Goal: Information Seeking & Learning: Learn about a topic

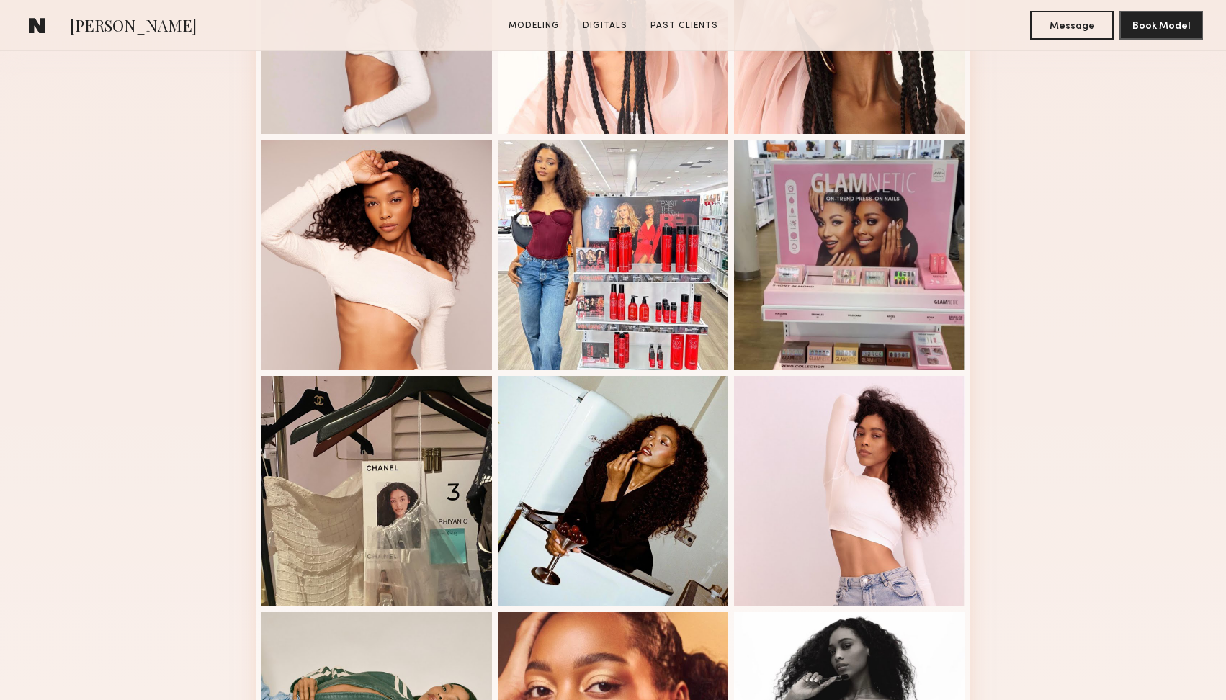
scroll to position [524, 0]
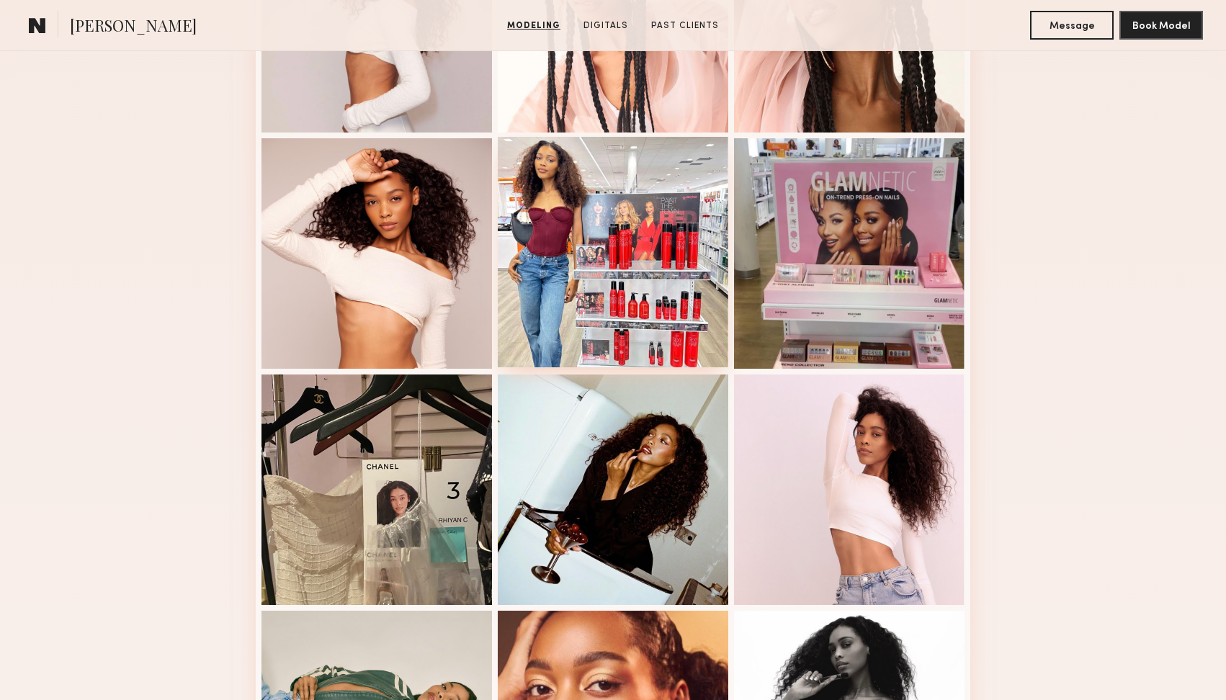
click at [567, 221] on div at bounding box center [613, 252] width 231 height 231
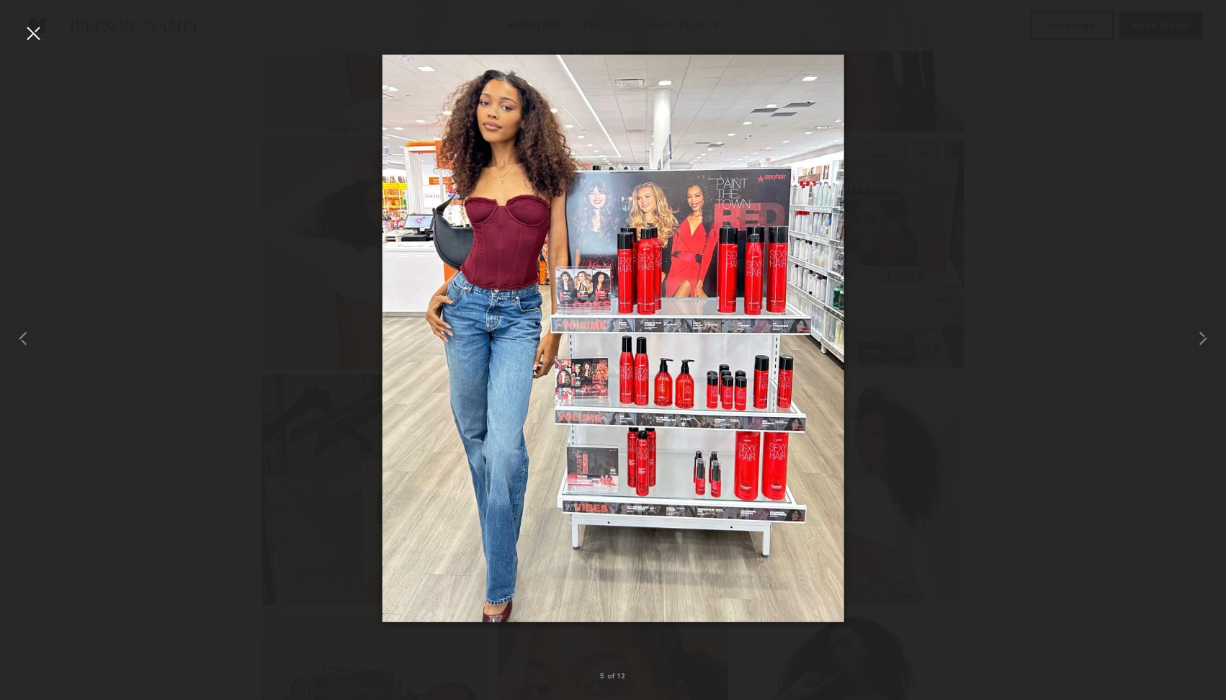
click at [33, 34] on div at bounding box center [33, 33] width 23 height 23
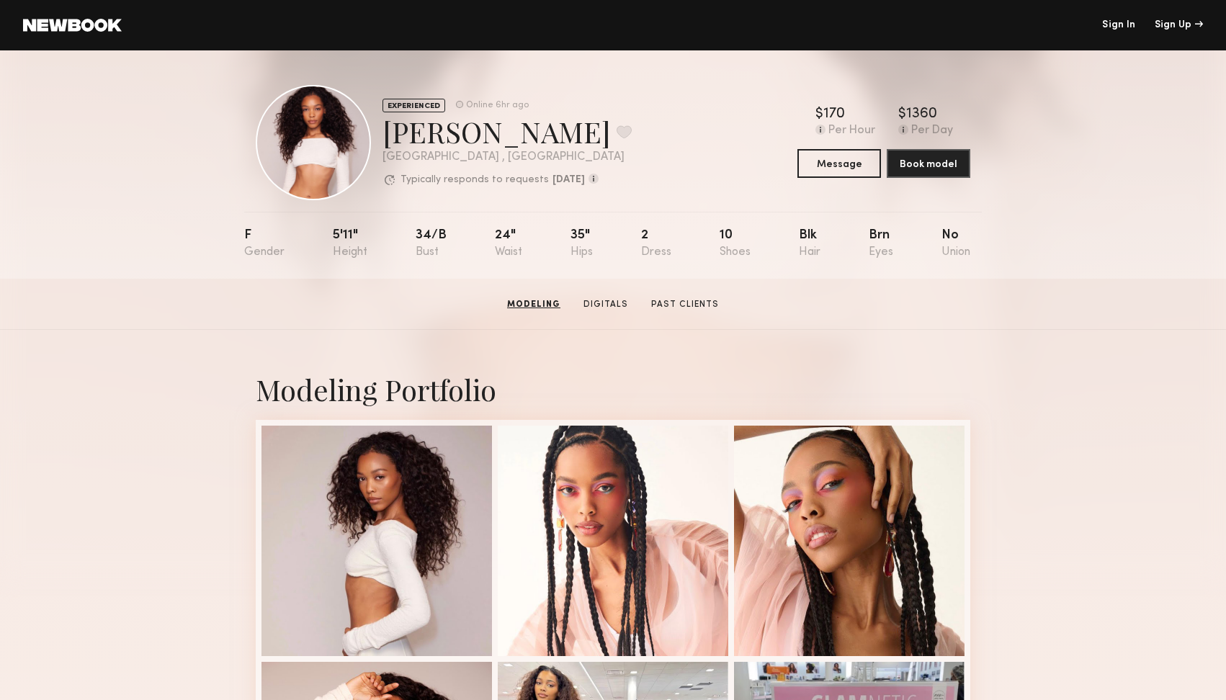
scroll to position [0, 0]
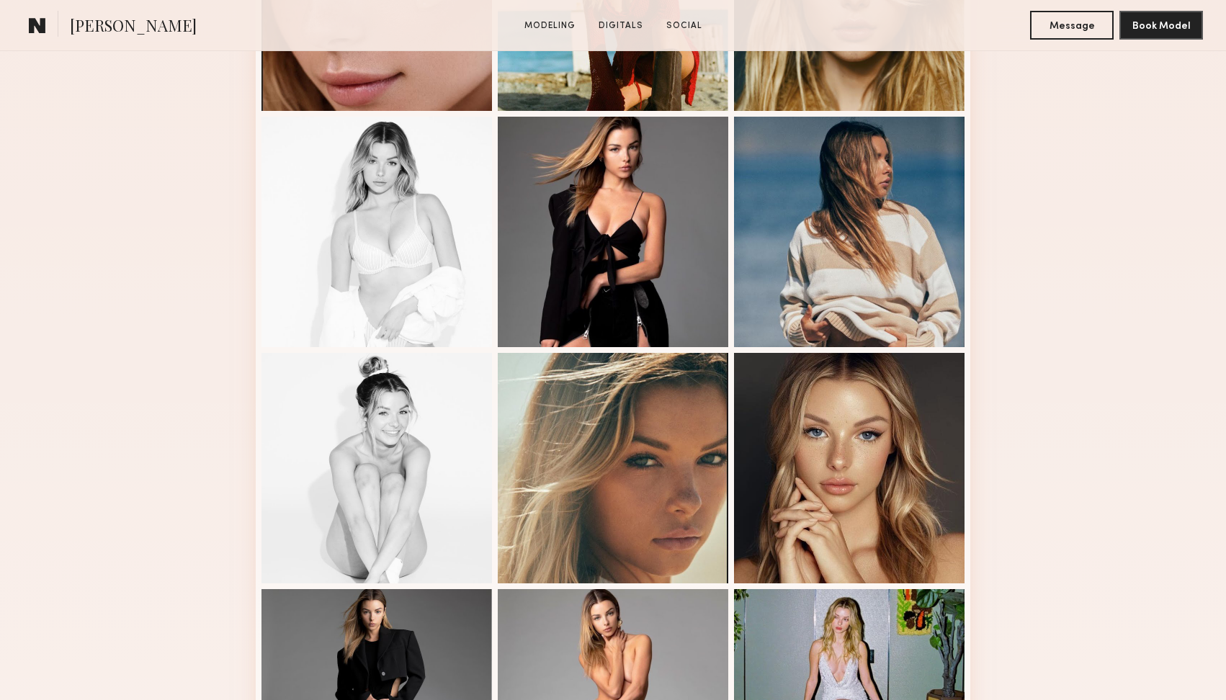
scroll to position [644, 0]
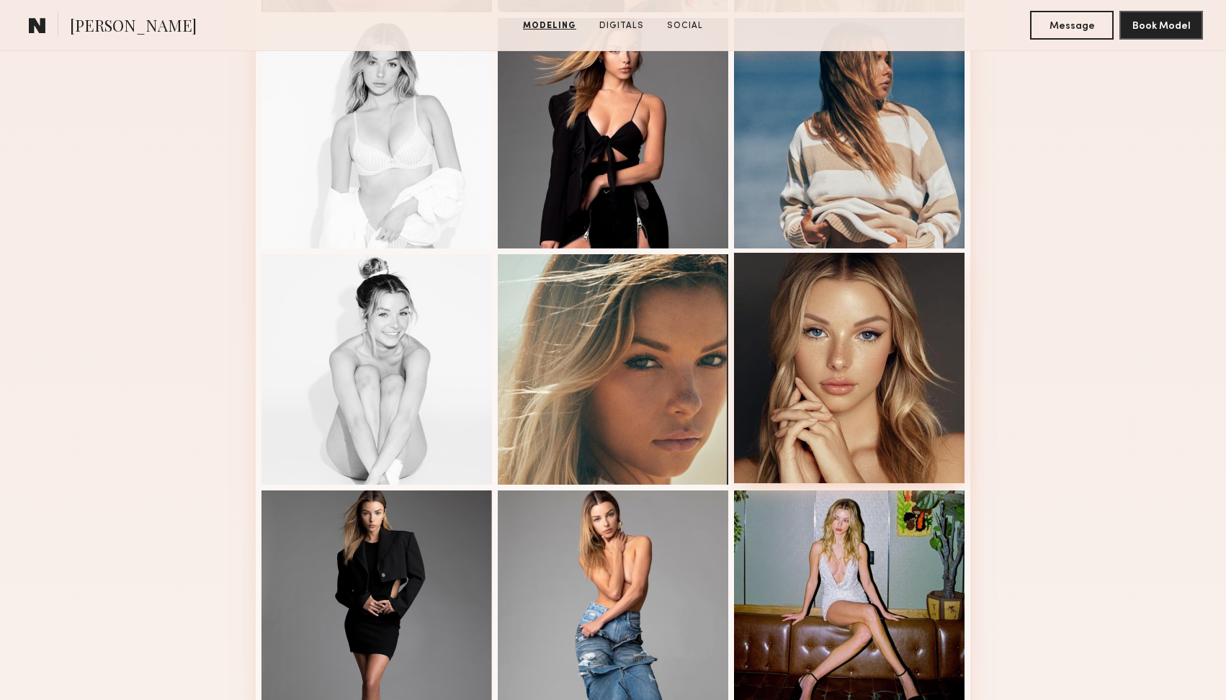
drag, startPoint x: 197, startPoint y: 354, endPoint x: 853, endPoint y: 353, distance: 656.3
click at [853, 353] on div at bounding box center [849, 368] width 231 height 231
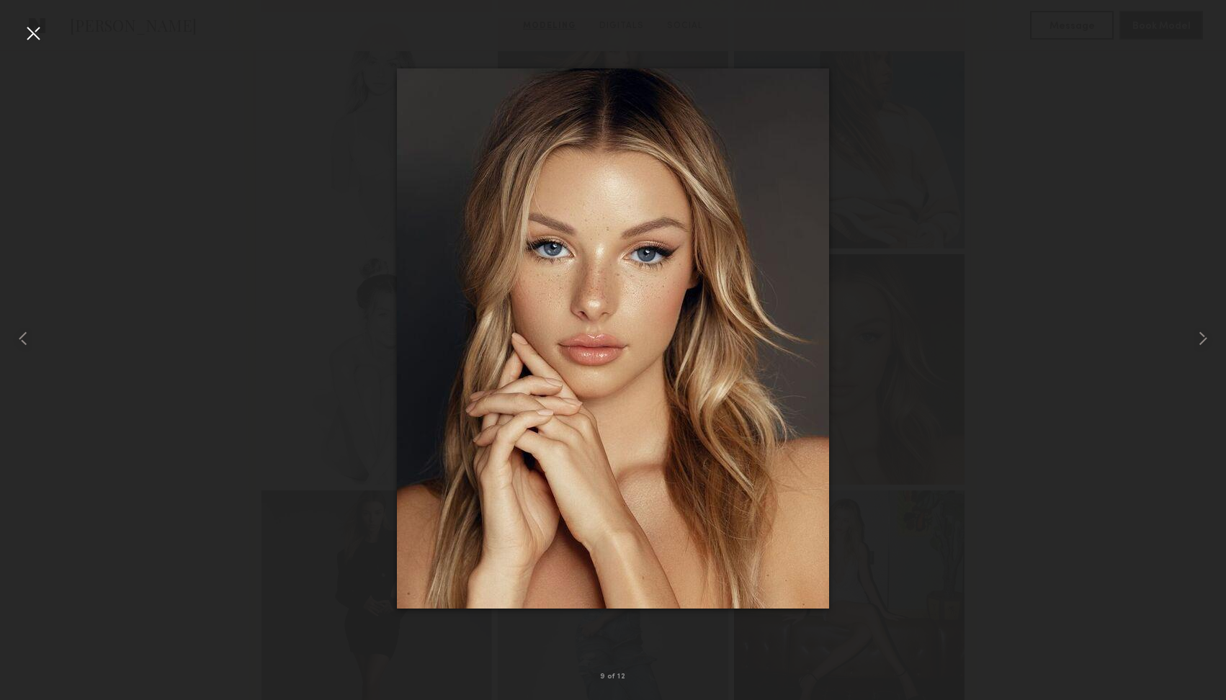
drag, startPoint x: 853, startPoint y: 353, endPoint x: 35, endPoint y: 37, distance: 877.4
click at [35, 37] on div at bounding box center [33, 33] width 23 height 23
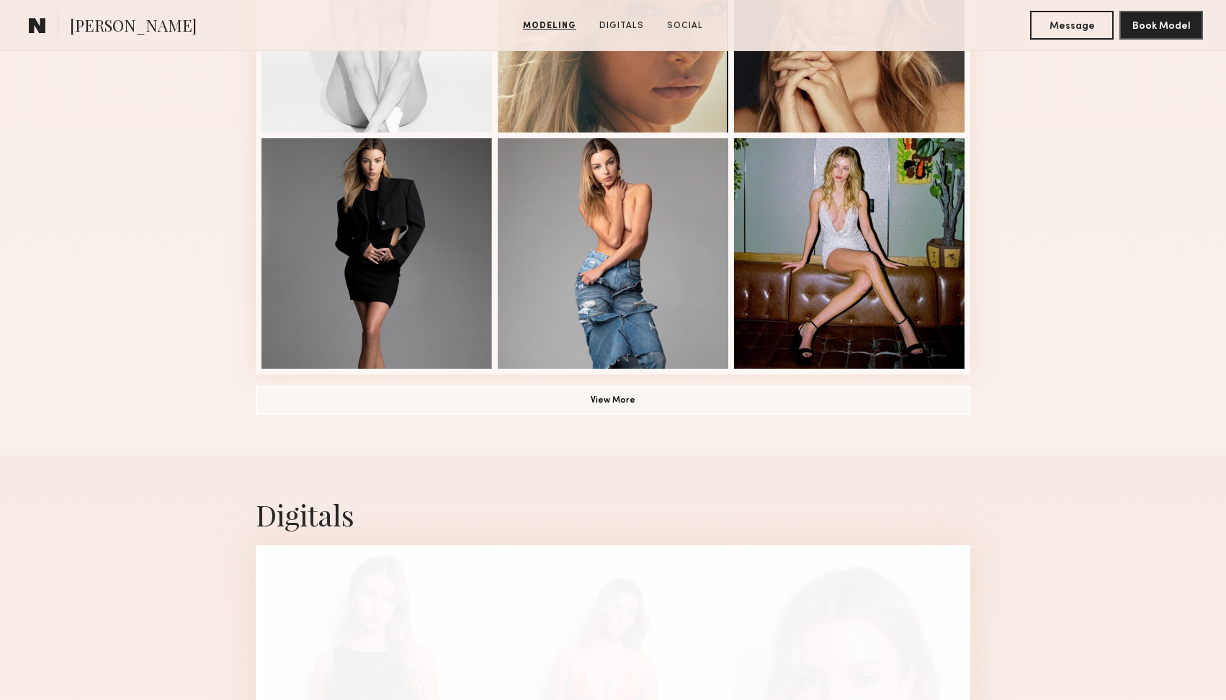
scroll to position [1000, 0]
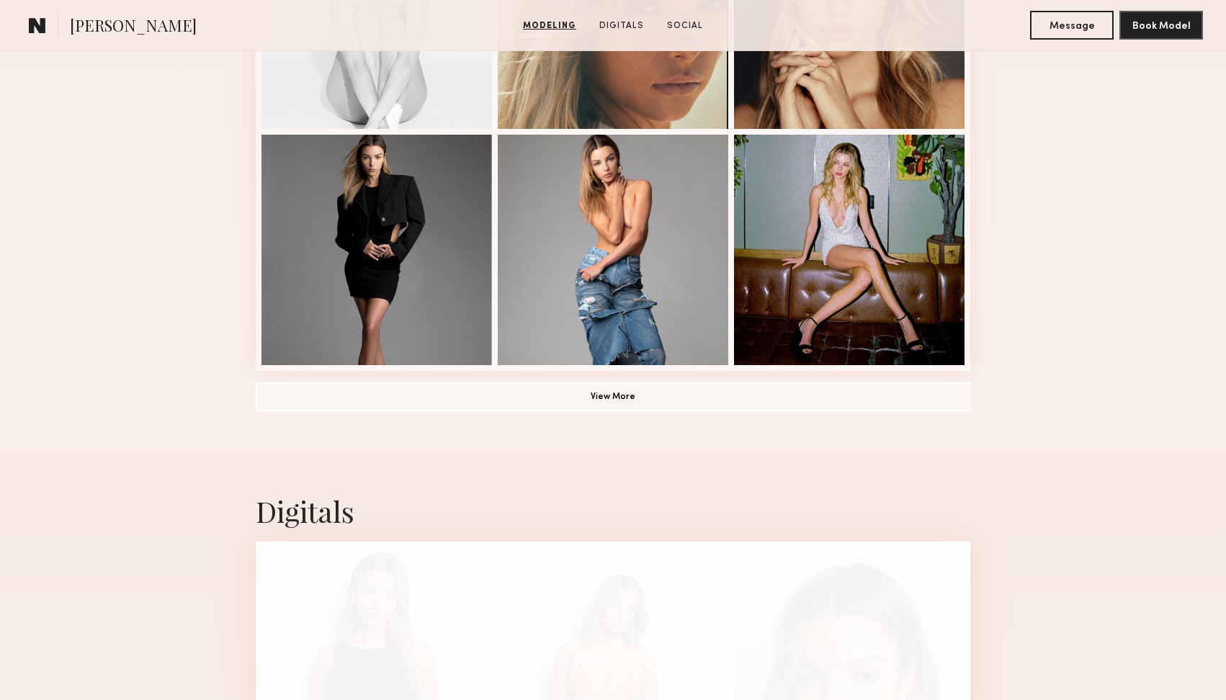
click at [372, 220] on div at bounding box center [377, 250] width 231 height 231
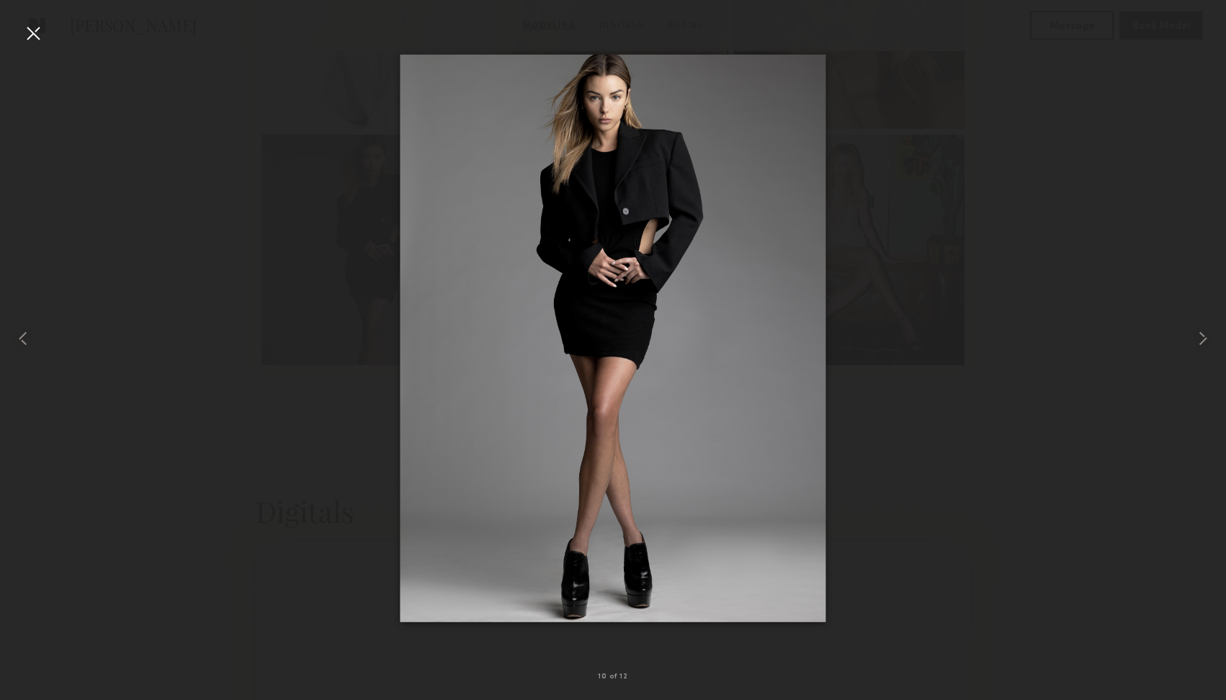
click at [34, 37] on div at bounding box center [33, 33] width 23 height 23
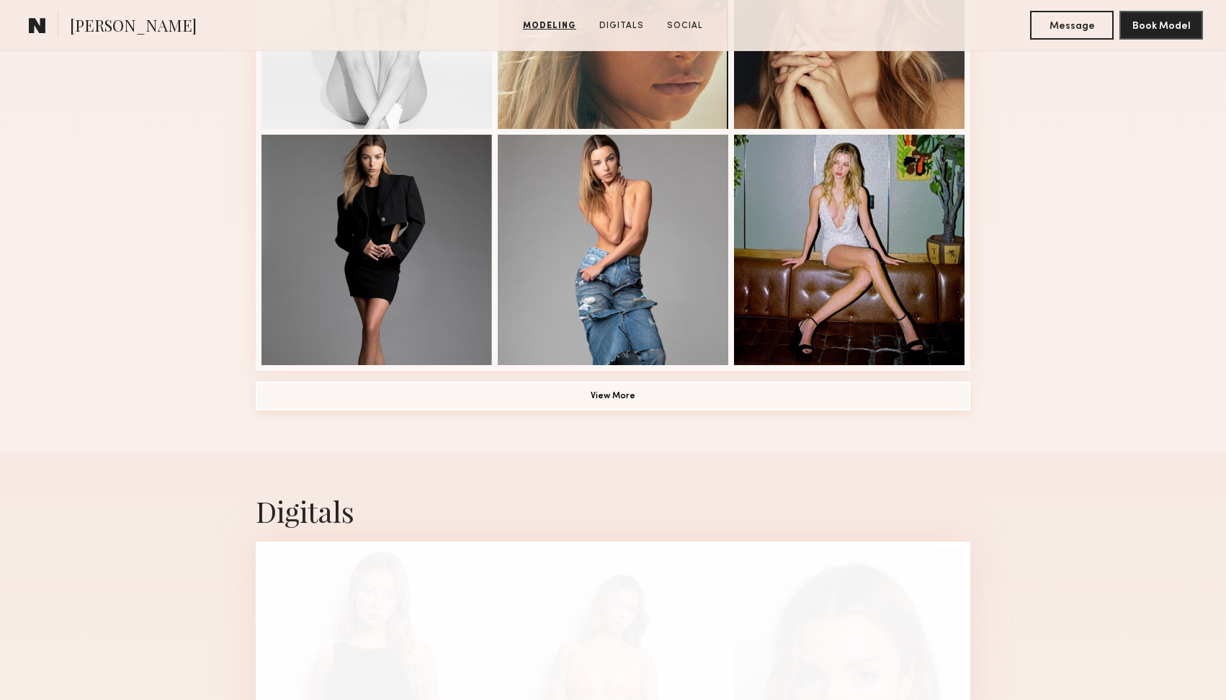
drag, startPoint x: 218, startPoint y: 372, endPoint x: 558, endPoint y: 402, distance: 342.1
click at [558, 402] on button "View More" at bounding box center [613, 396] width 715 height 29
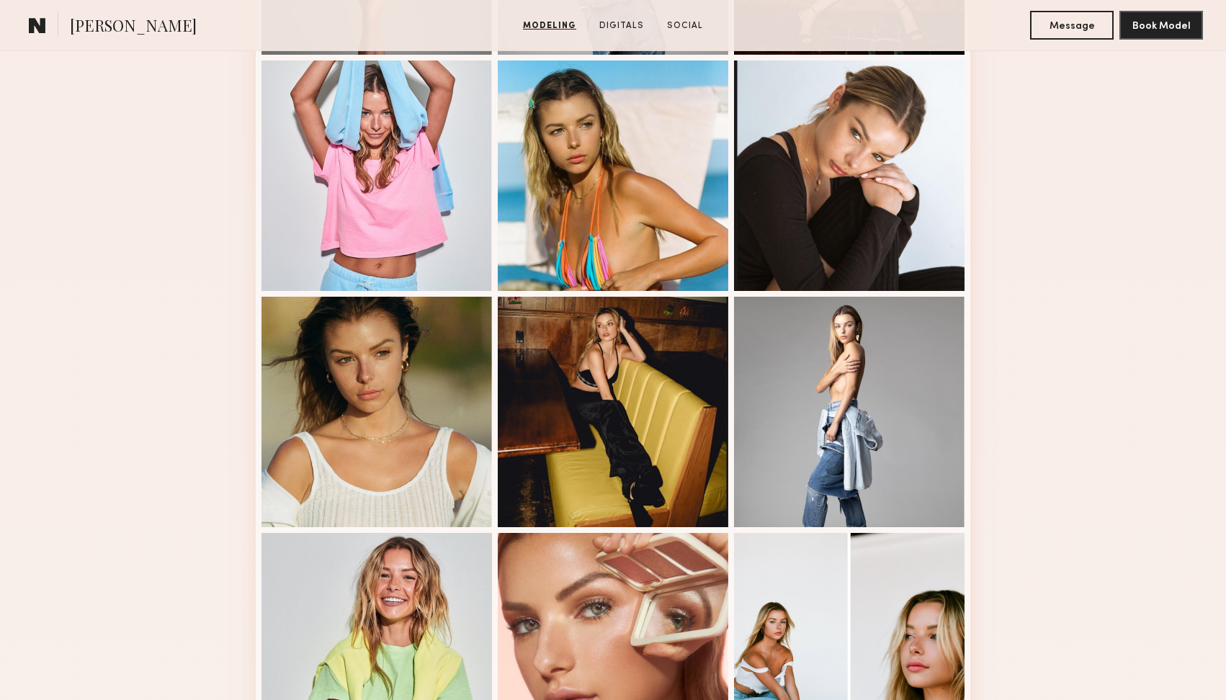
scroll to position [1328, 0]
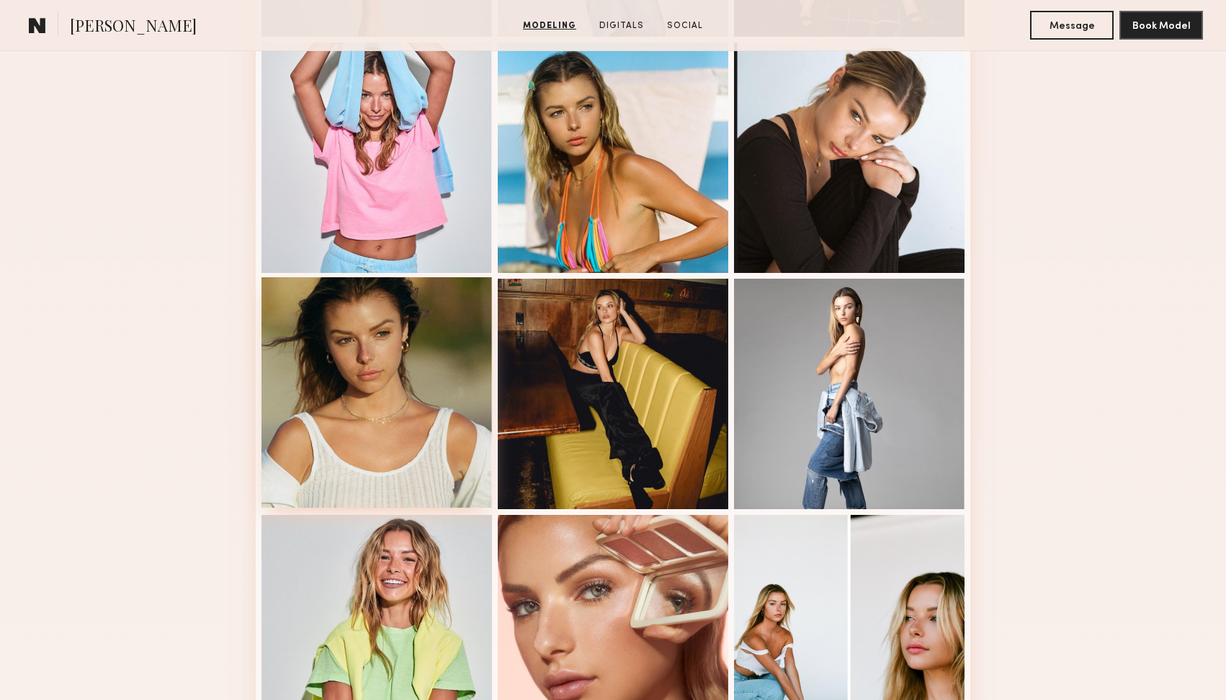
click at [828, 215] on div at bounding box center [849, 158] width 231 height 231
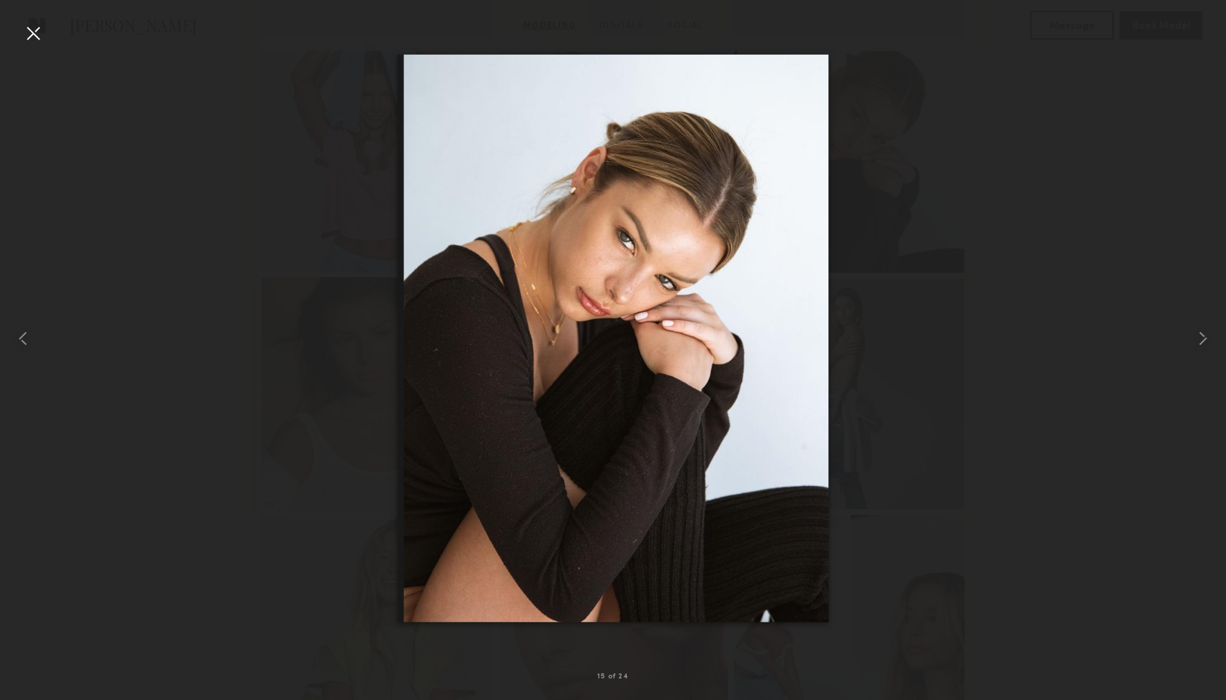
click at [34, 33] on div at bounding box center [33, 33] width 23 height 23
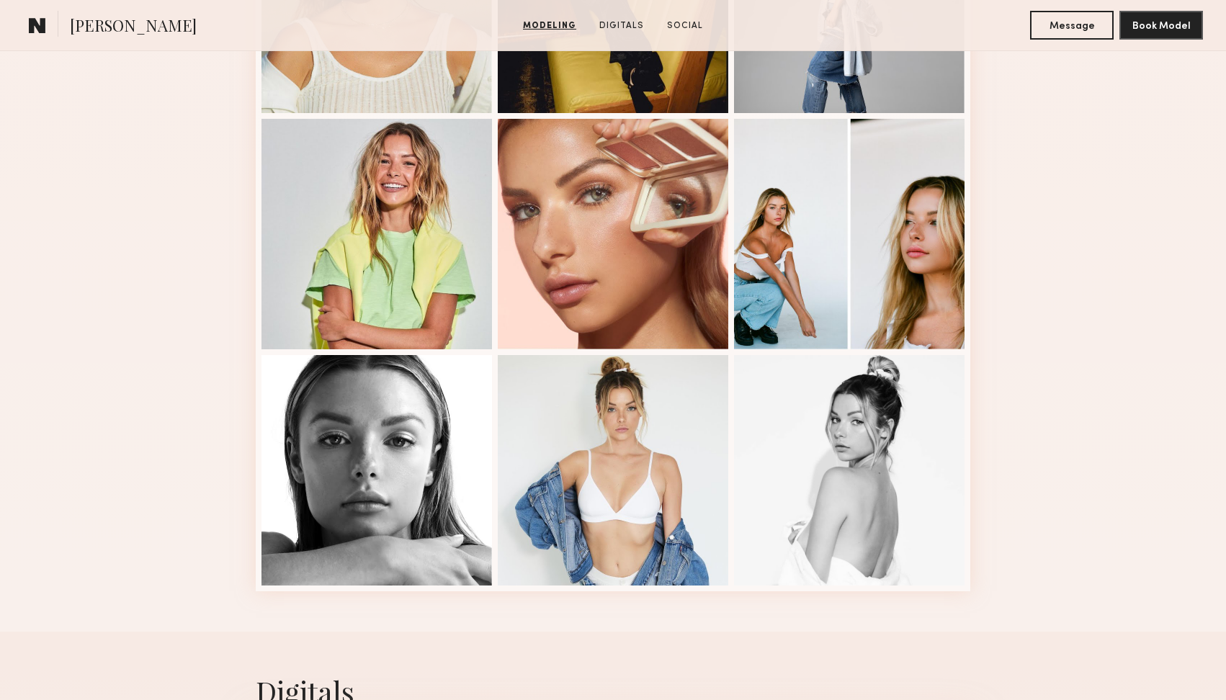
scroll to position [1754, 0]
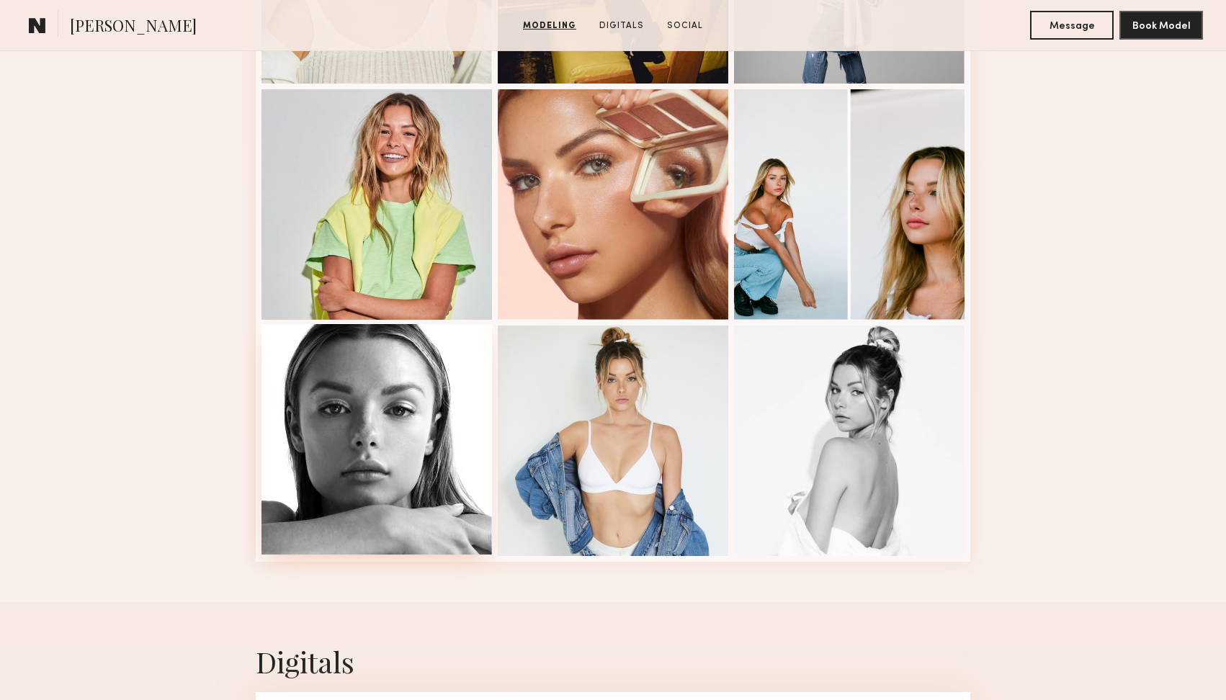
drag, startPoint x: 104, startPoint y: 306, endPoint x: 356, endPoint y: 447, distance: 288.0
click at [356, 447] on div at bounding box center [377, 439] width 231 height 231
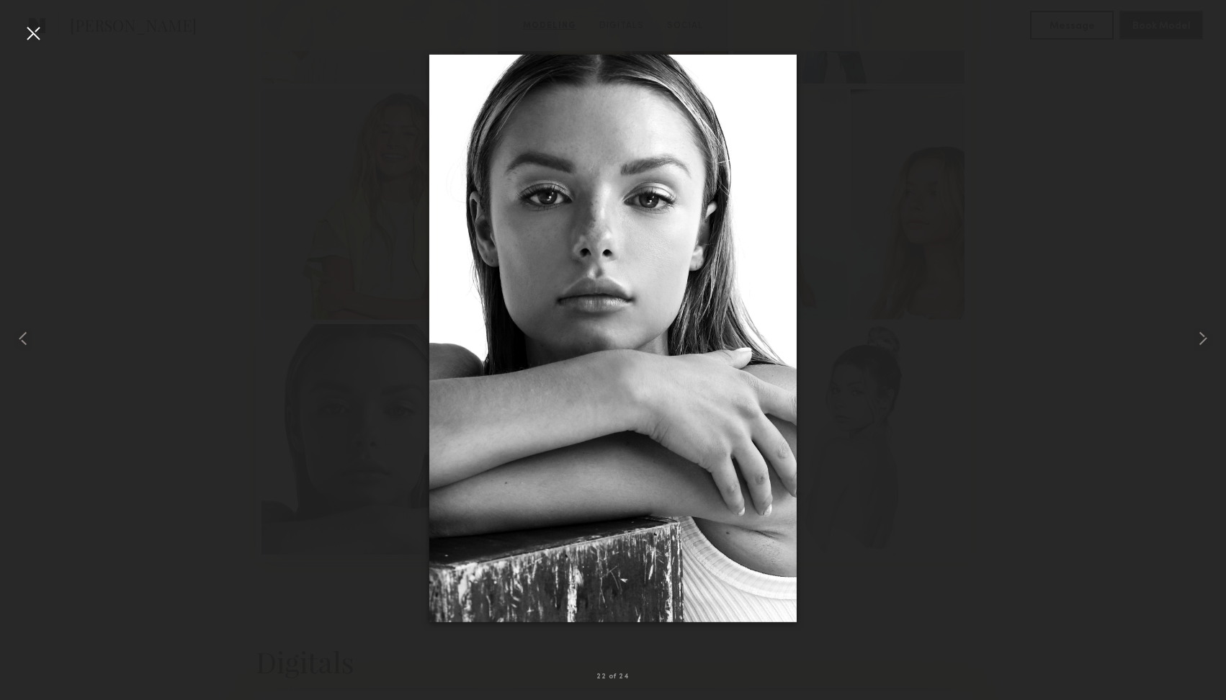
click at [31, 36] on div at bounding box center [33, 33] width 23 height 23
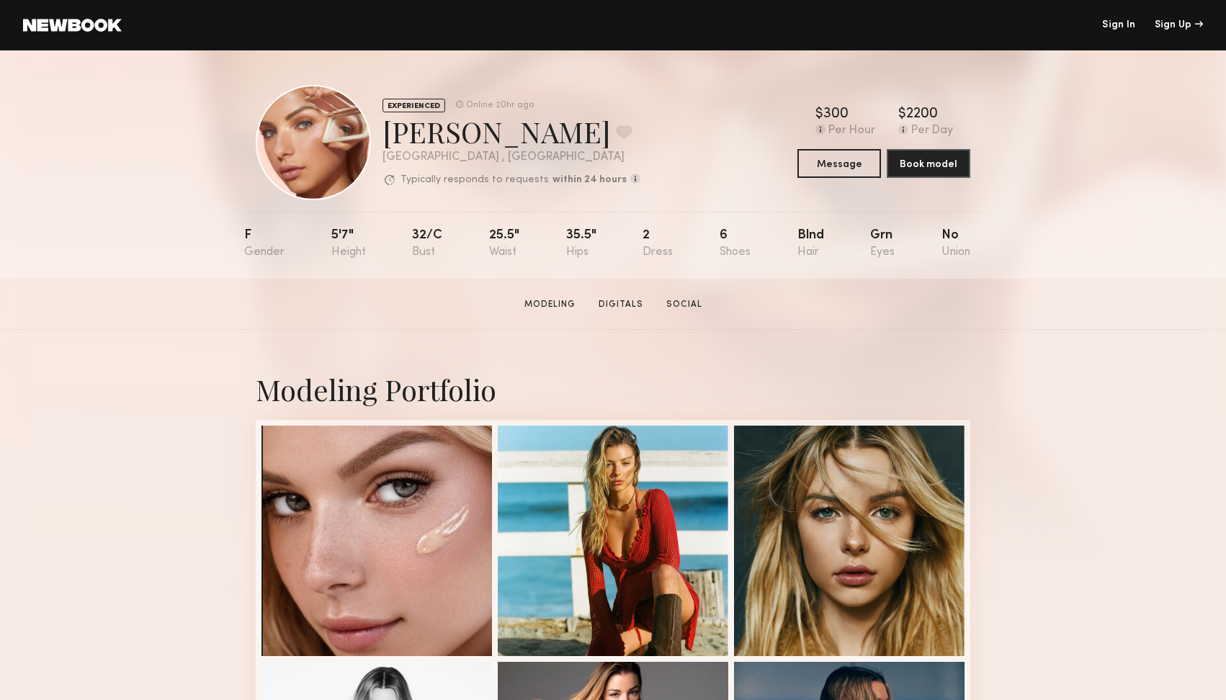
scroll to position [0, 0]
click at [215, 179] on div "EXPERIENCED Online 20hr ago Madison T. Favorite Los Angeles , CA Typically resp…" at bounding box center [613, 164] width 1226 height 228
drag, startPoint x: 79, startPoint y: 385, endPoint x: 63, endPoint y: 34, distance: 351.2
click at [63, 34] on header "Sign In Sign Up" at bounding box center [613, 25] width 1226 height 50
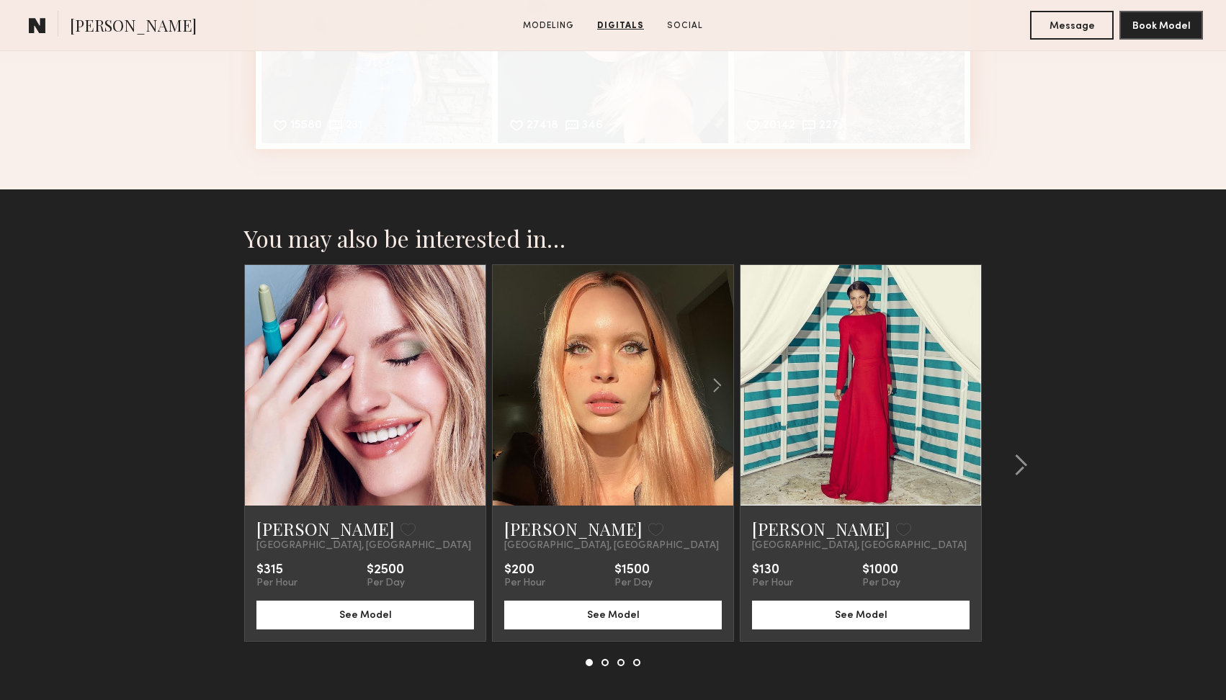
scroll to position [3462, 0]
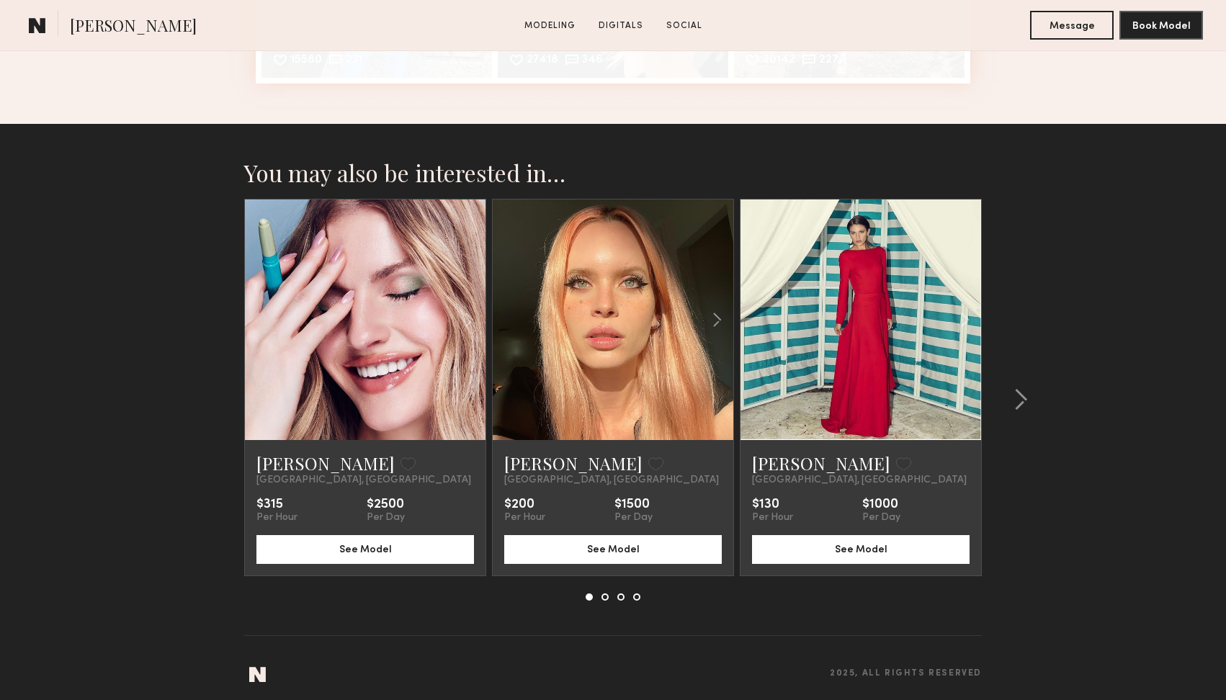
click at [387, 363] on link at bounding box center [365, 320] width 82 height 241
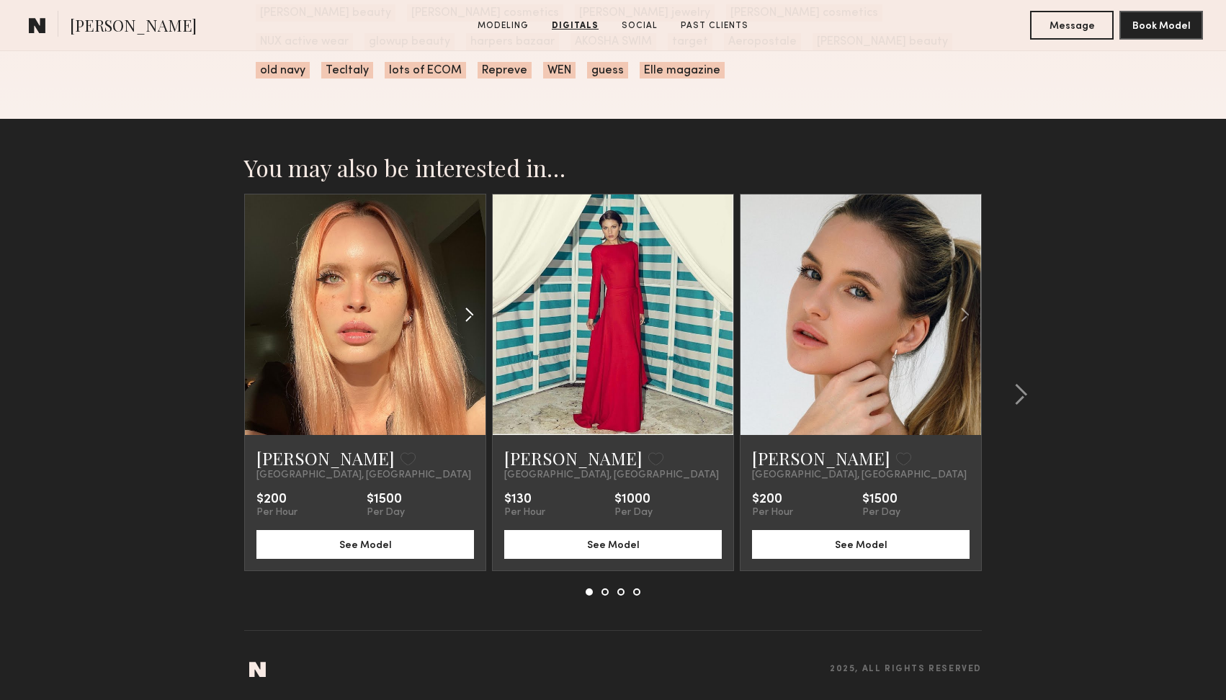
scroll to position [2795, 0]
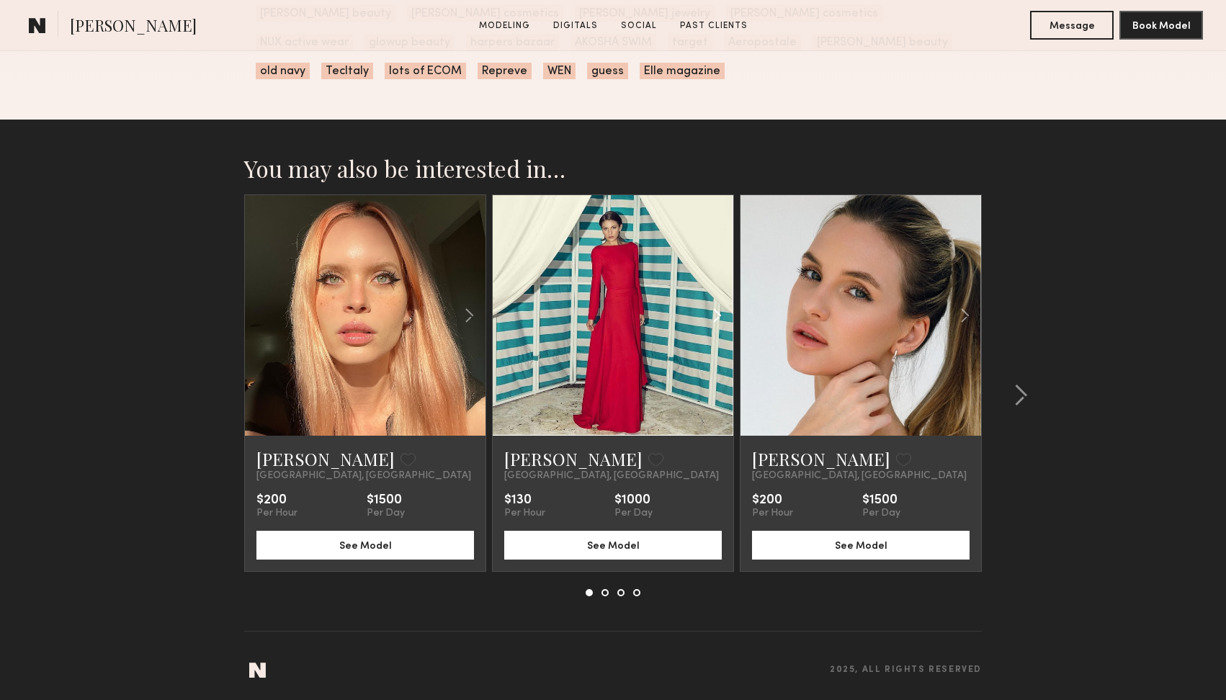
click at [666, 311] on div at bounding box center [693, 315] width 79 height 241
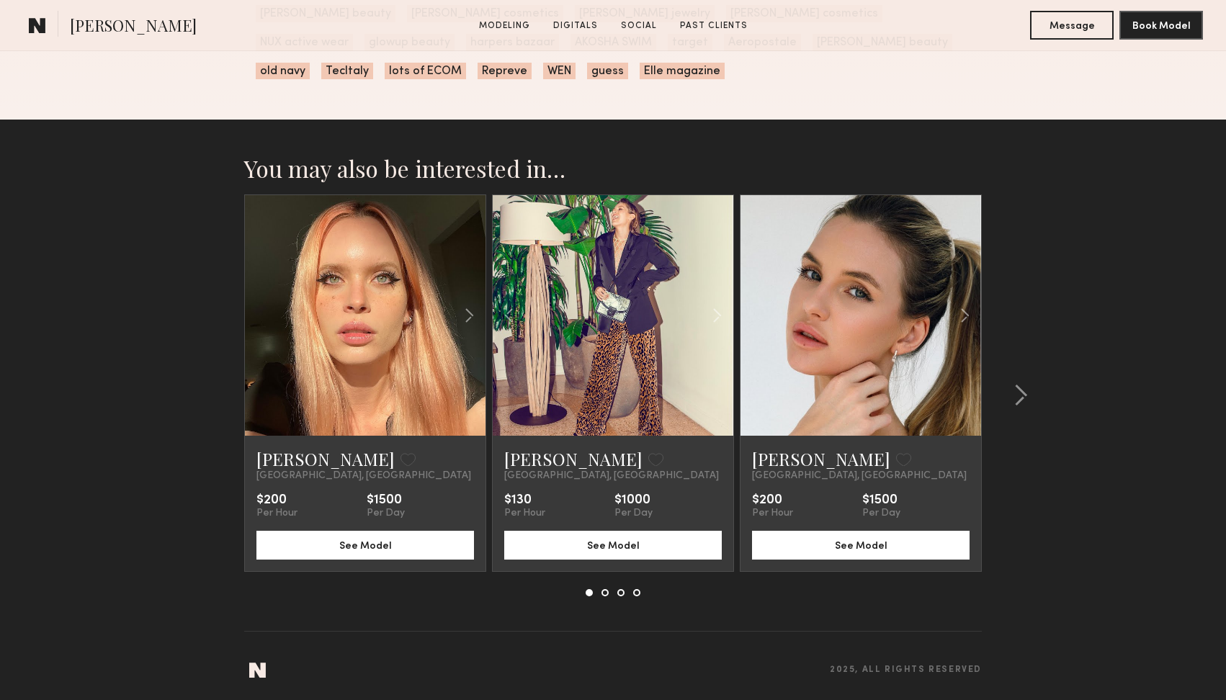
click at [617, 303] on link at bounding box center [613, 315] width 82 height 241
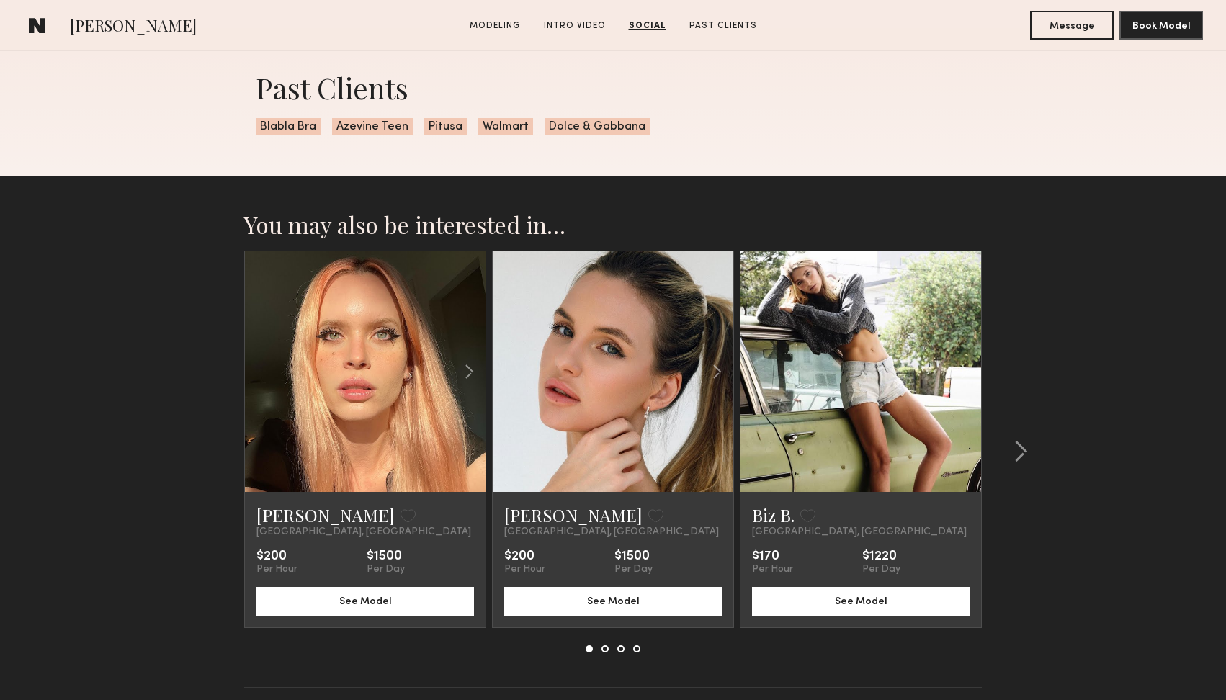
scroll to position [2583, 0]
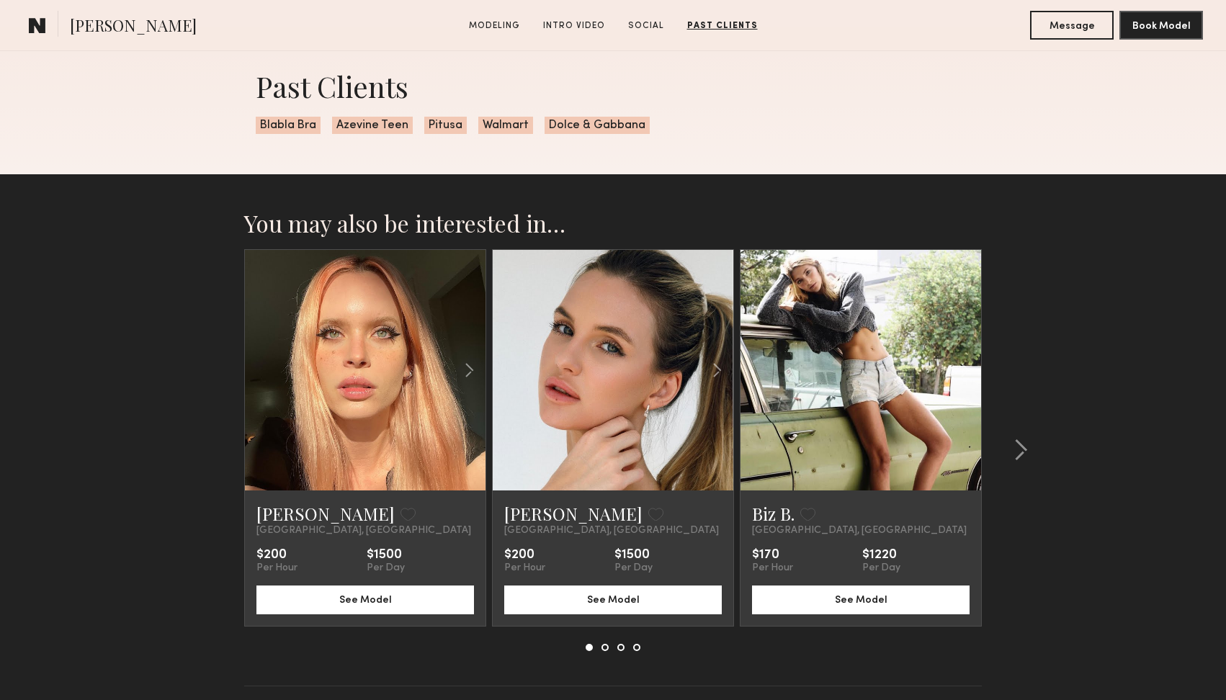
click at [622, 388] on link at bounding box center [613, 370] width 82 height 241
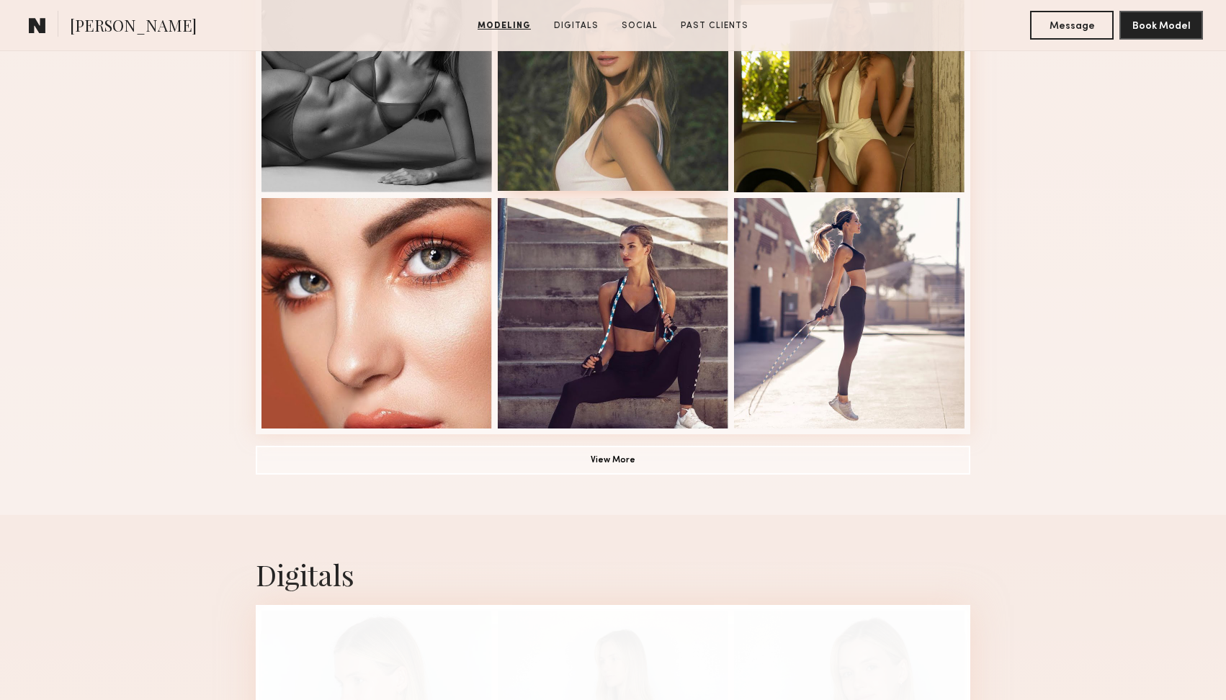
scroll to position [941, 0]
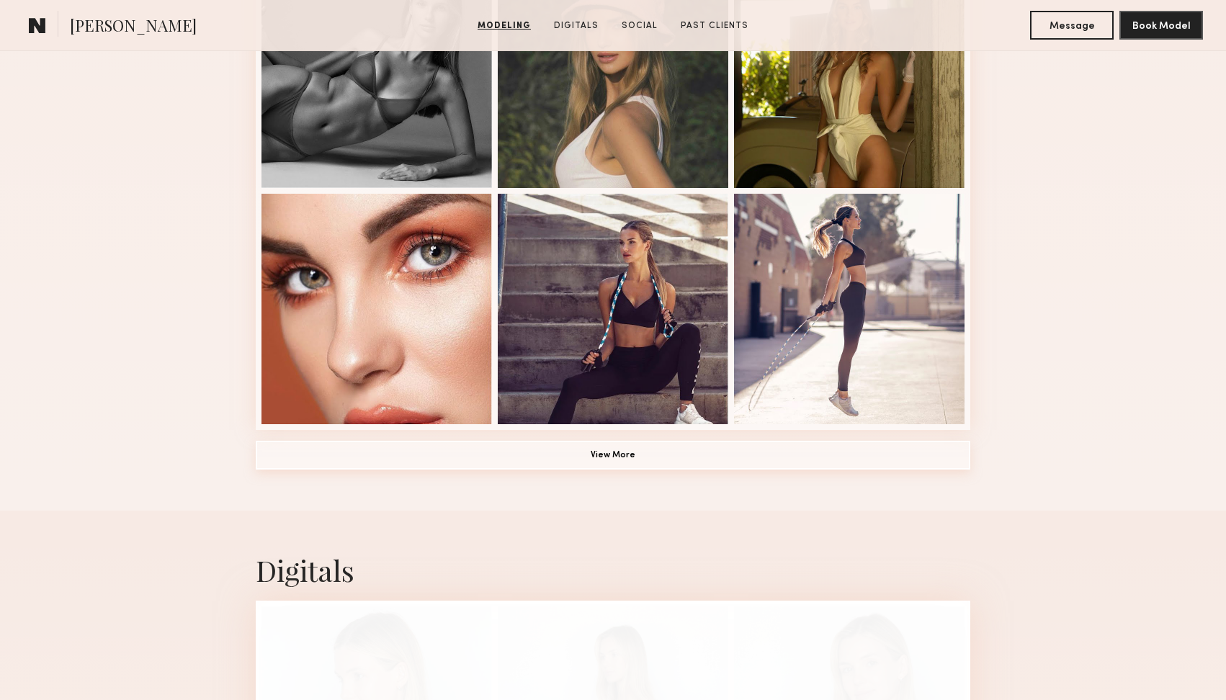
click at [615, 453] on button "View More" at bounding box center [613, 455] width 715 height 29
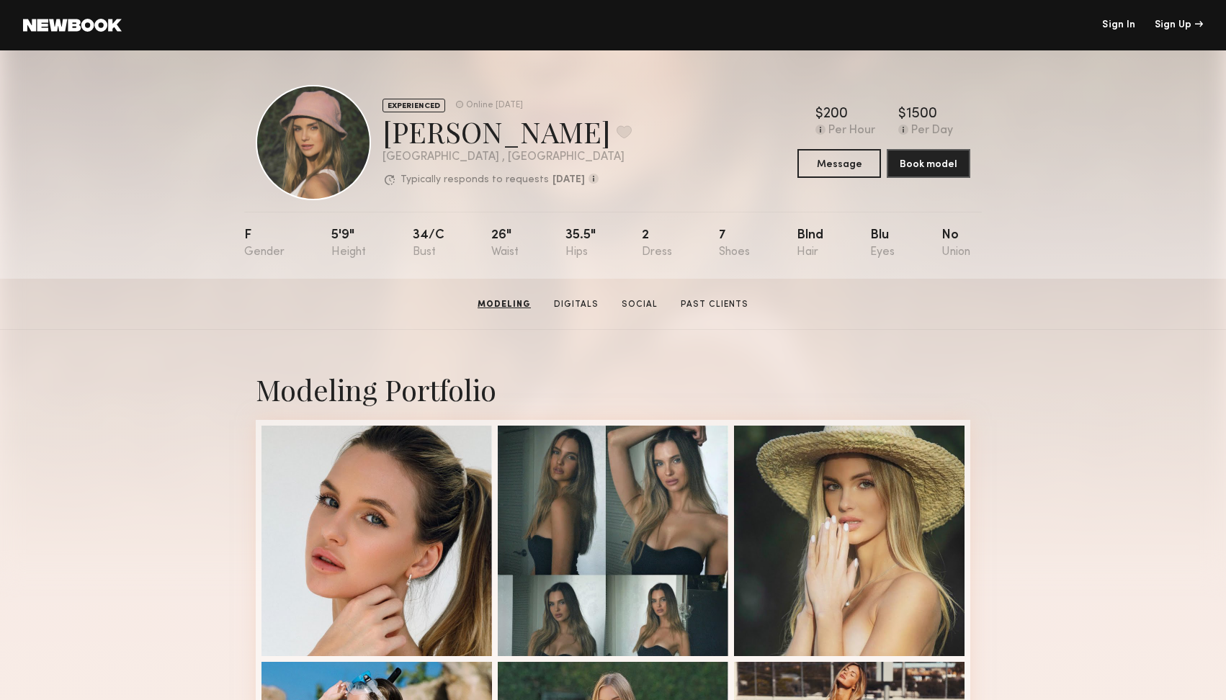
scroll to position [0, 0]
click at [692, 308] on link "Past Clients" at bounding box center [713, 304] width 79 height 13
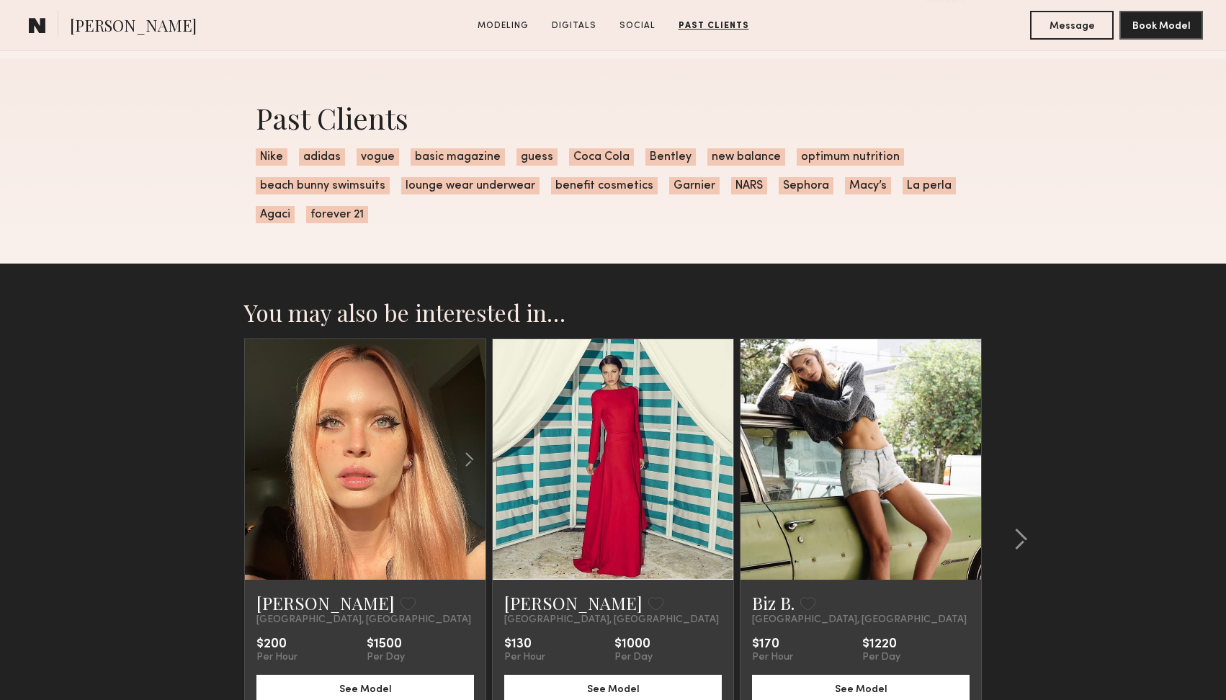
scroll to position [2334, 0]
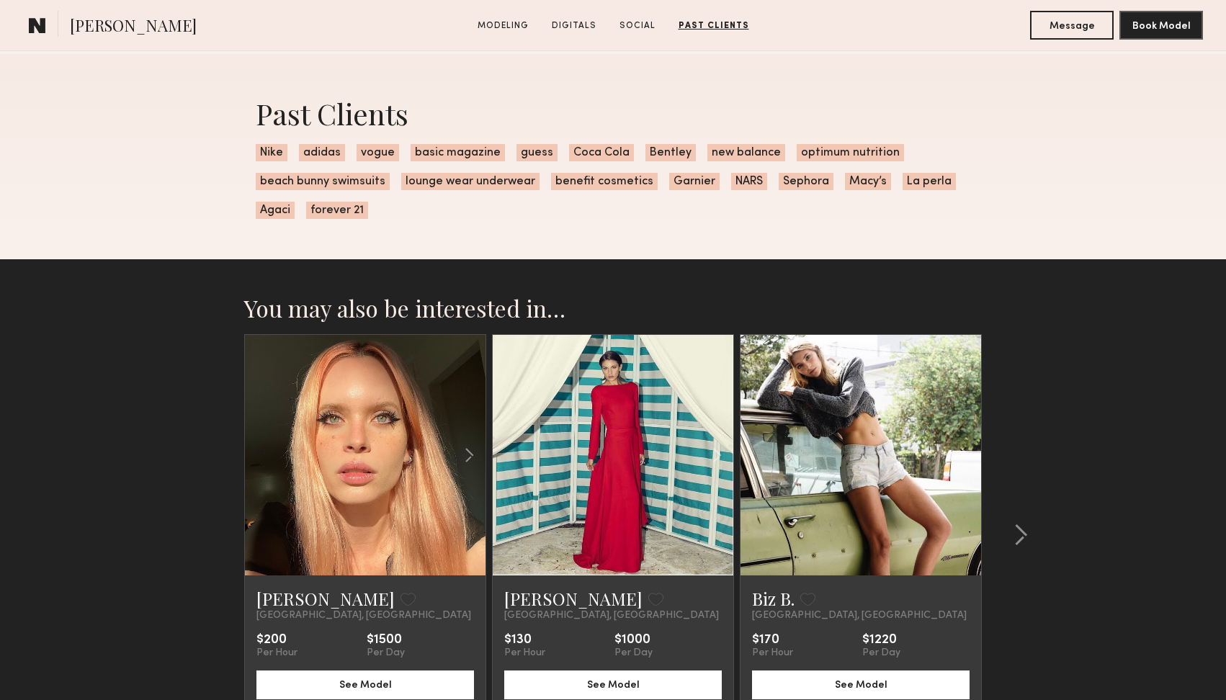
click at [881, 481] on link at bounding box center [861, 455] width 82 height 241
